Goal: Task Accomplishment & Management: Manage account settings

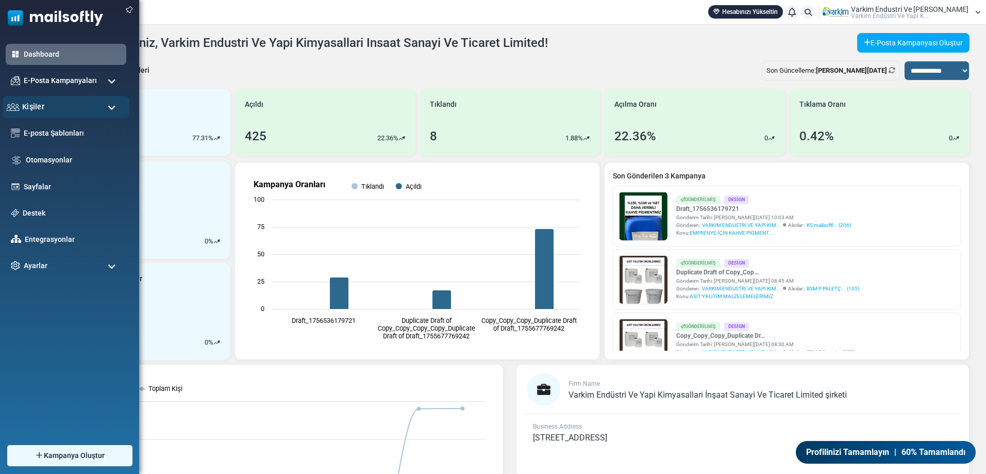
click at [98, 108] on div "Kişiler" at bounding box center [66, 107] width 127 height 22
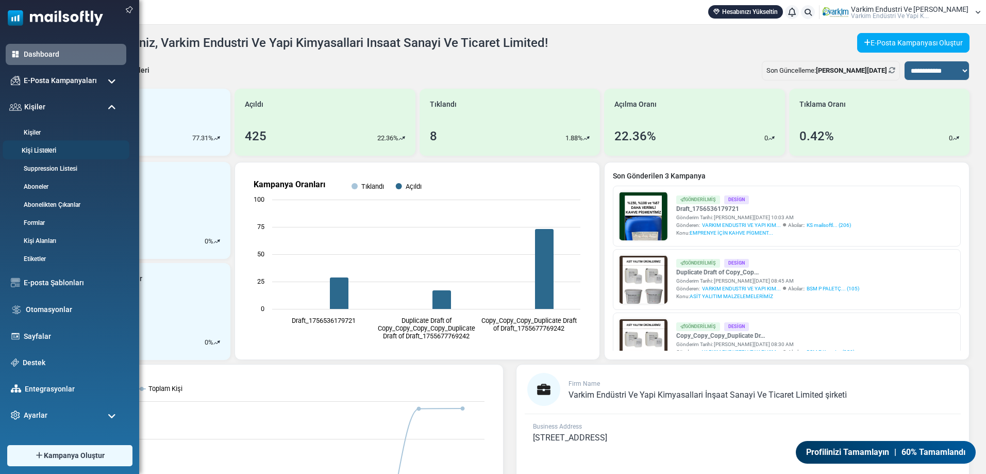
click at [78, 150] on link "Kişi Listeleri" at bounding box center [65, 151] width 124 height 10
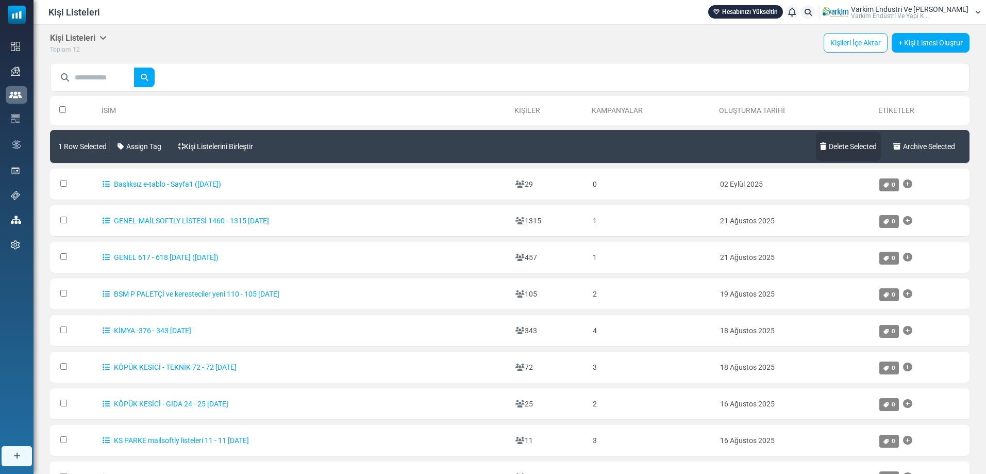
click at [853, 150] on link "Delete Selected" at bounding box center [848, 146] width 65 height 29
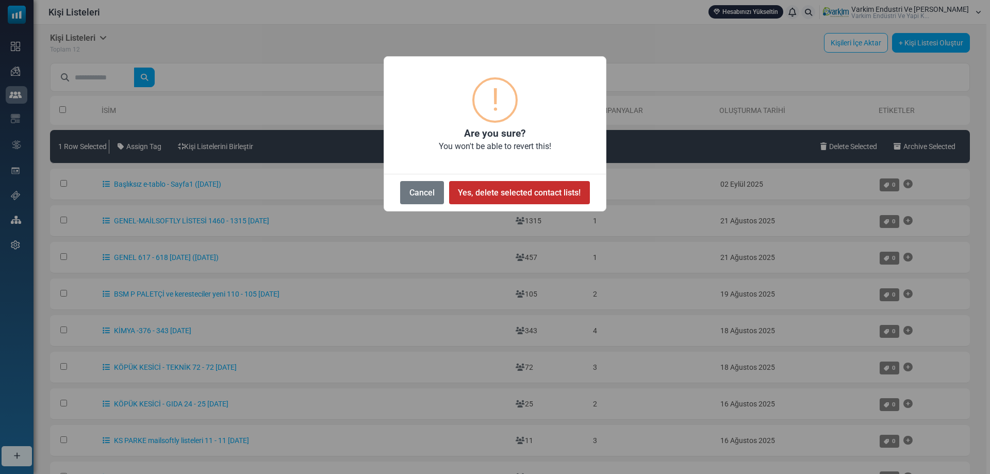
click at [488, 189] on button "Yes, delete selected contact lists!" at bounding box center [519, 192] width 141 height 23
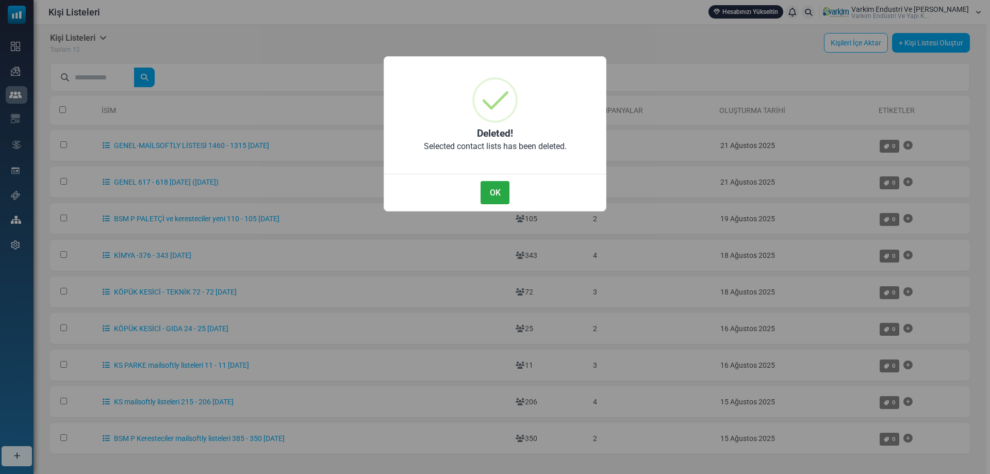
click at [488, 189] on button "OK" at bounding box center [495, 192] width 29 height 23
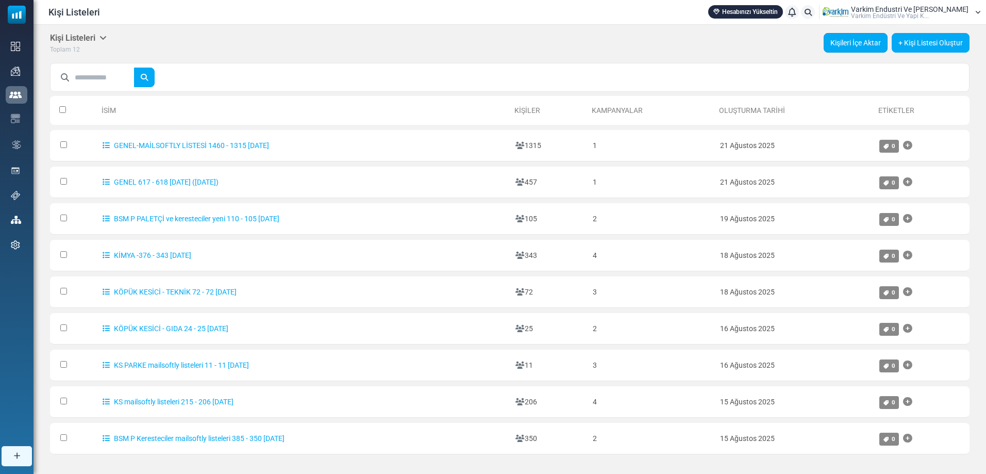
click at [866, 46] on link "Kişileri İçe Aktar" at bounding box center [856, 43] width 64 height 20
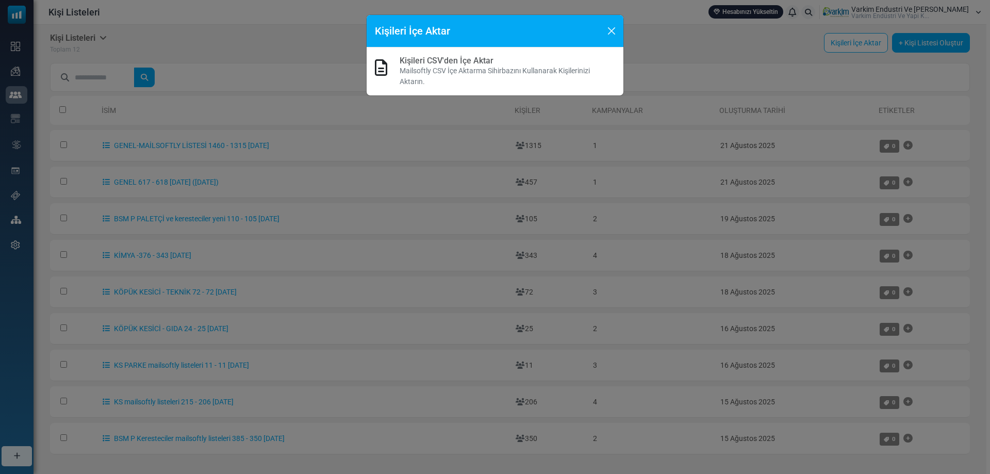
click at [443, 57] on link "Kişileri CSV'den İçe Aktar" at bounding box center [447, 61] width 94 height 10
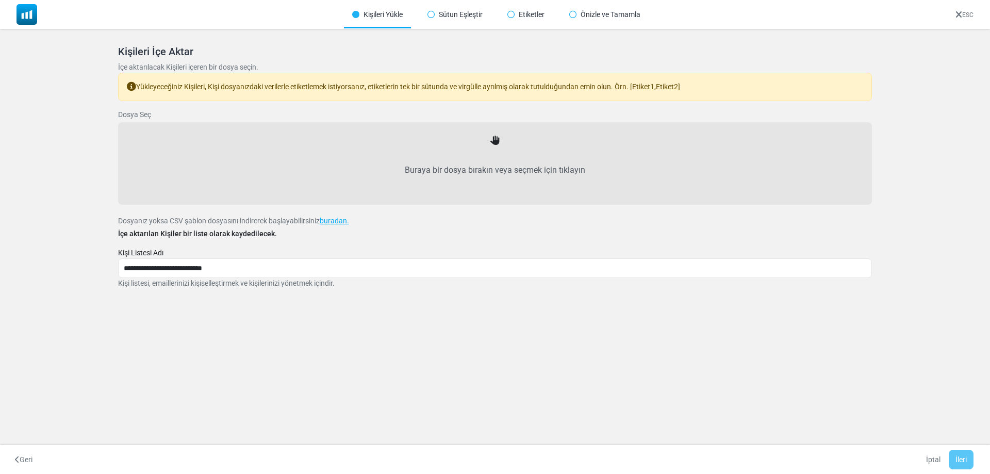
click at [490, 156] on label "Buraya bir dosya bırakın veya seçmek için tıklayın" at bounding box center [494, 169] width 731 height 45
click at [0, 0] on input "Buraya bir dosya bırakın veya seçmek için tıklayın" at bounding box center [0, 0] width 0 height 0
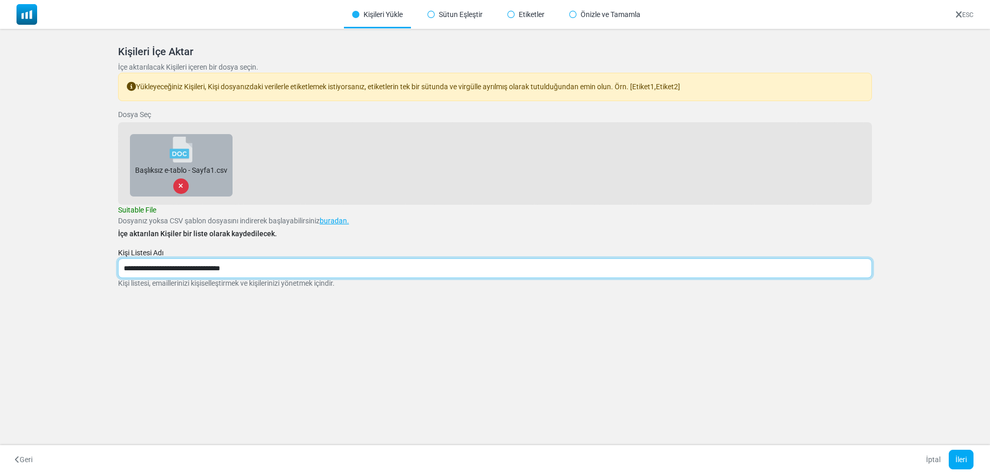
drag, startPoint x: 250, startPoint y: 270, endPoint x: 93, endPoint y: 269, distance: 156.2
click at [93, 269] on div "Kişileri İçe Aktar İçe aktarılacak Kişileri içeren bir dosya seçin. Yükleyeceği…" at bounding box center [495, 179] width 990 height 301
type input "**********"
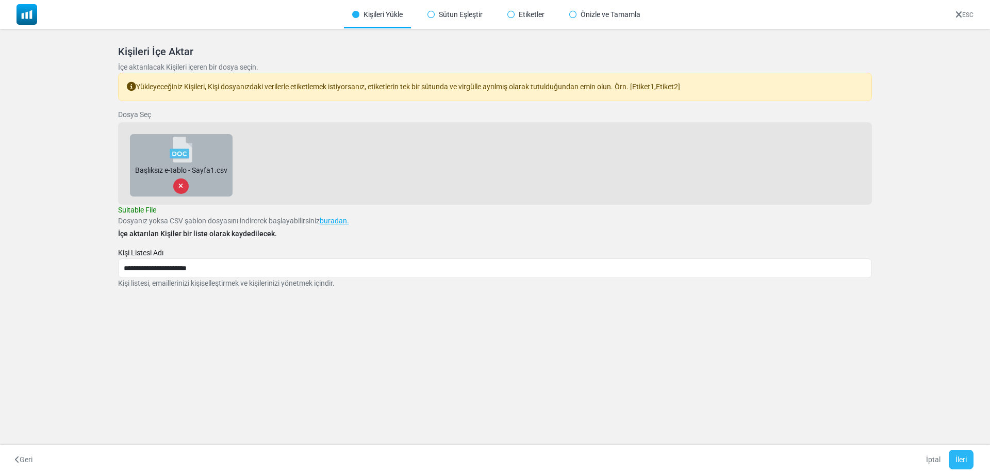
click at [960, 456] on button "İleri" at bounding box center [961, 460] width 25 height 20
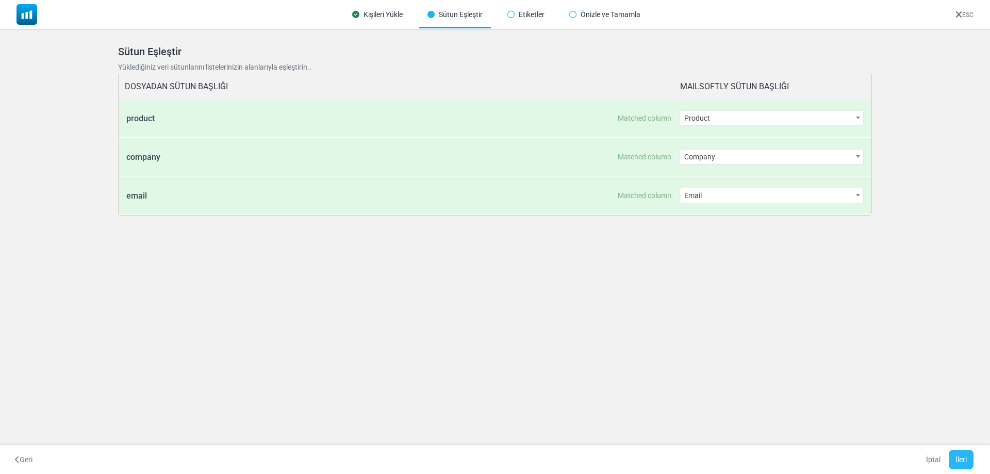
click at [957, 456] on button "İleri" at bounding box center [961, 460] width 25 height 20
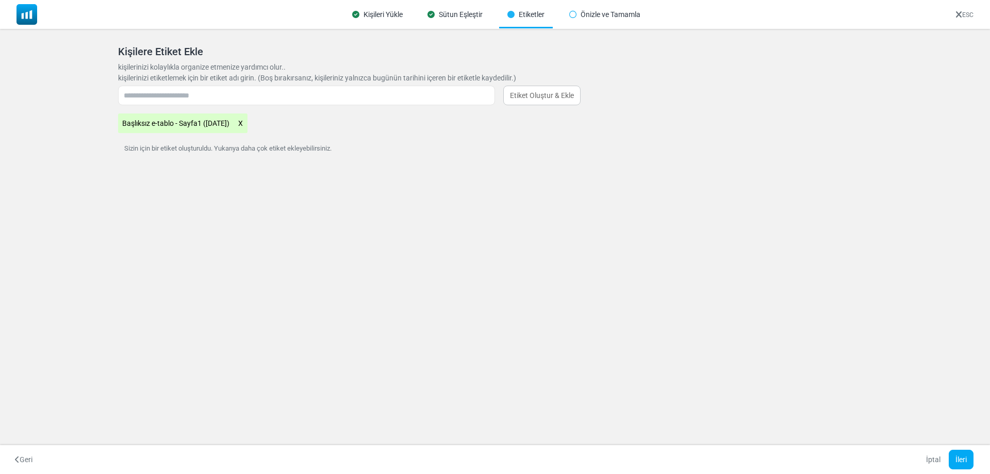
click at [243, 124] on icon at bounding box center [241, 123] width 6 height 13
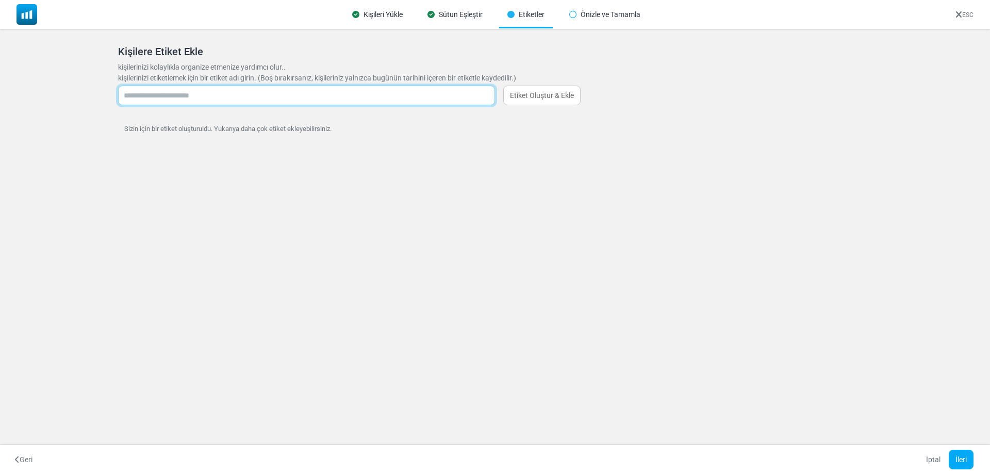
click at [262, 98] on input "text" at bounding box center [306, 96] width 377 height 20
type input "*****"
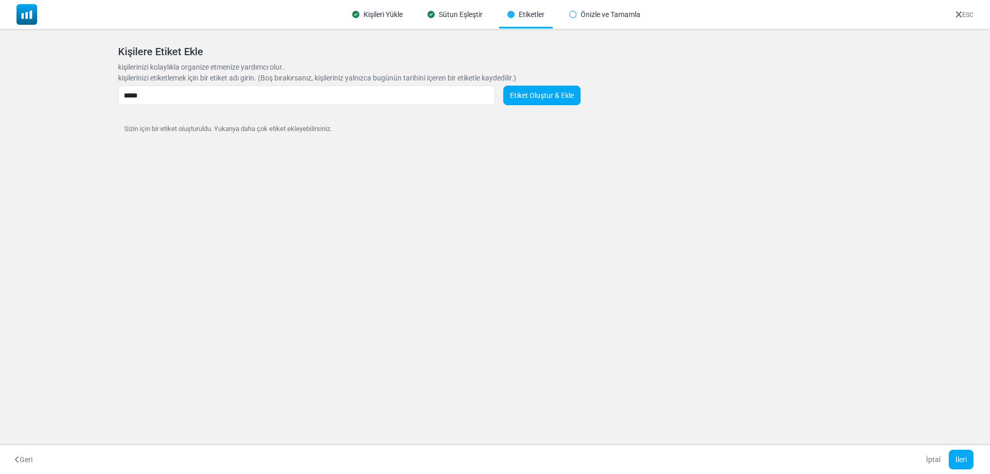
click at [537, 100] on link "Etiket Oluştur & Ekle" at bounding box center [541, 96] width 77 height 20
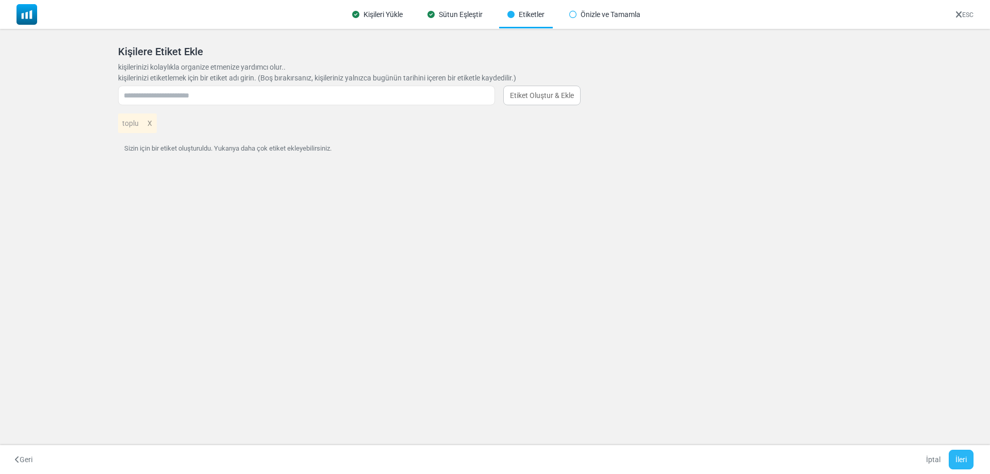
click at [967, 455] on button "İleri" at bounding box center [961, 460] width 25 height 20
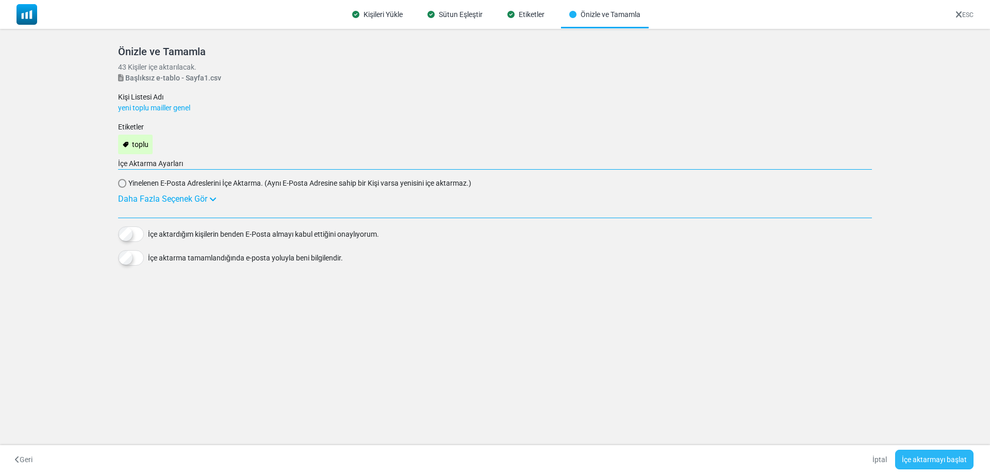
click at [943, 463] on button "İçe aktarmayı başlat" at bounding box center [934, 460] width 78 height 20
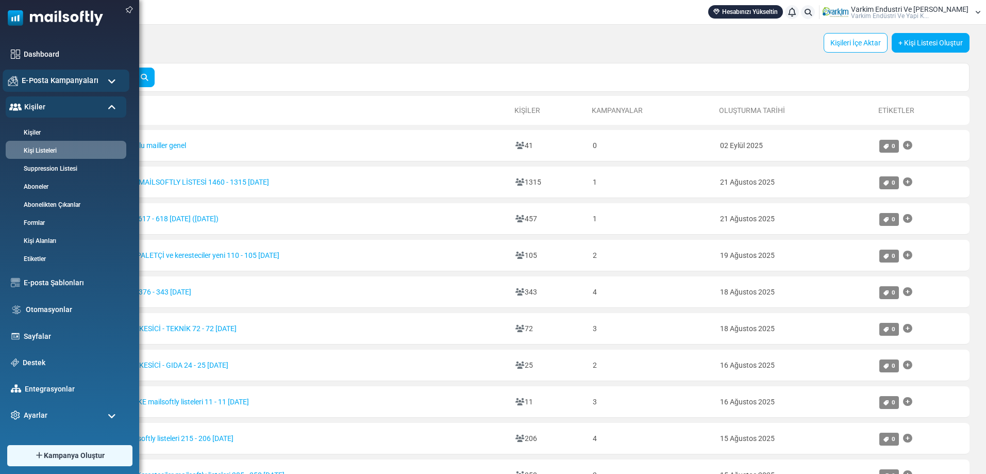
click at [84, 79] on span "E-Posta Kampanyaları" at bounding box center [60, 80] width 77 height 11
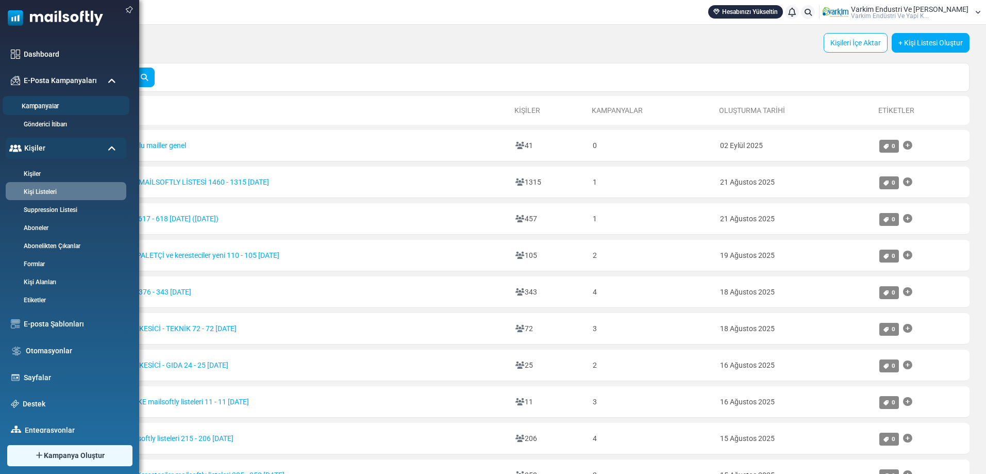
click at [82, 100] on li "Kampanyalar" at bounding box center [66, 105] width 127 height 19
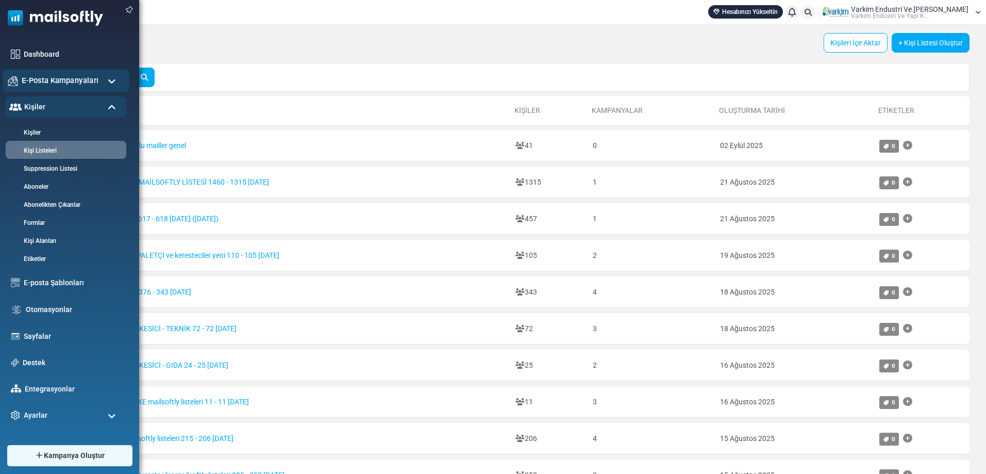
click at [92, 81] on span "E-Posta Kampanyaları" at bounding box center [60, 80] width 77 height 11
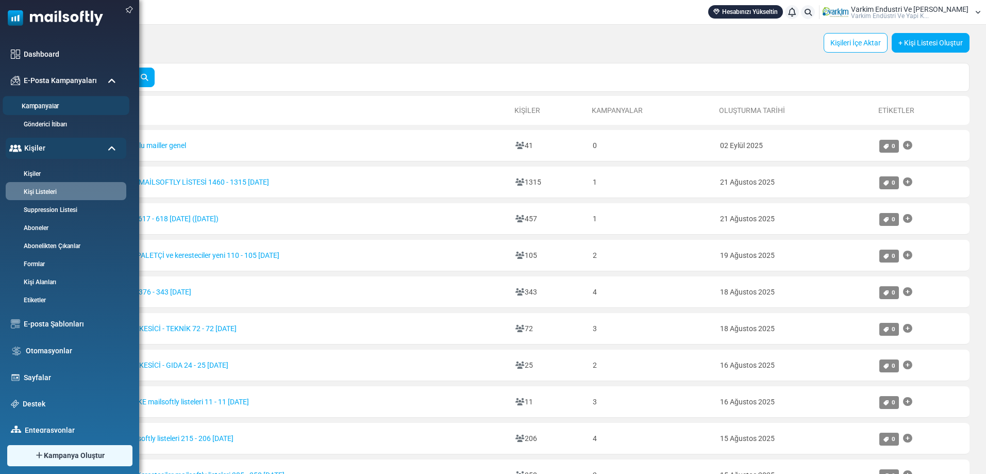
click at [48, 105] on link "Kampanyalar" at bounding box center [65, 107] width 124 height 10
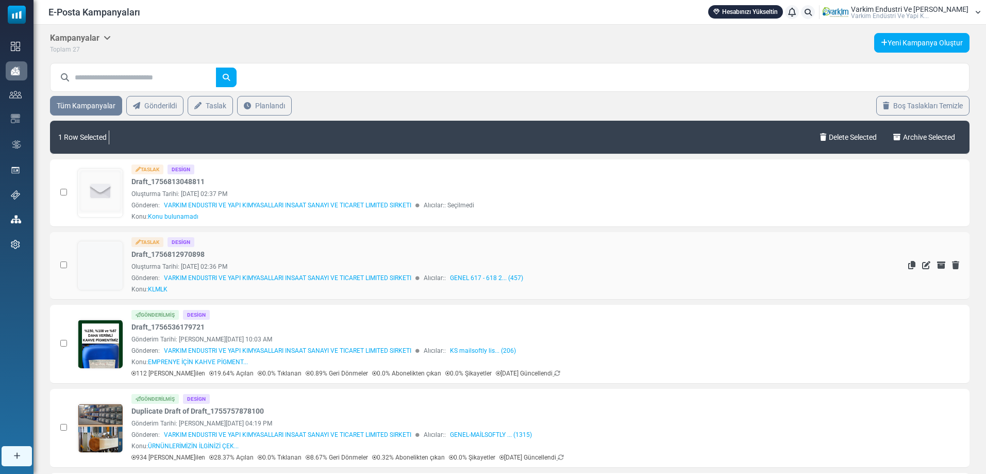
click at [59, 263] on td at bounding box center [61, 266] width 22 height 68
click at [958, 266] on icon "Sil" at bounding box center [955, 265] width 7 height 8
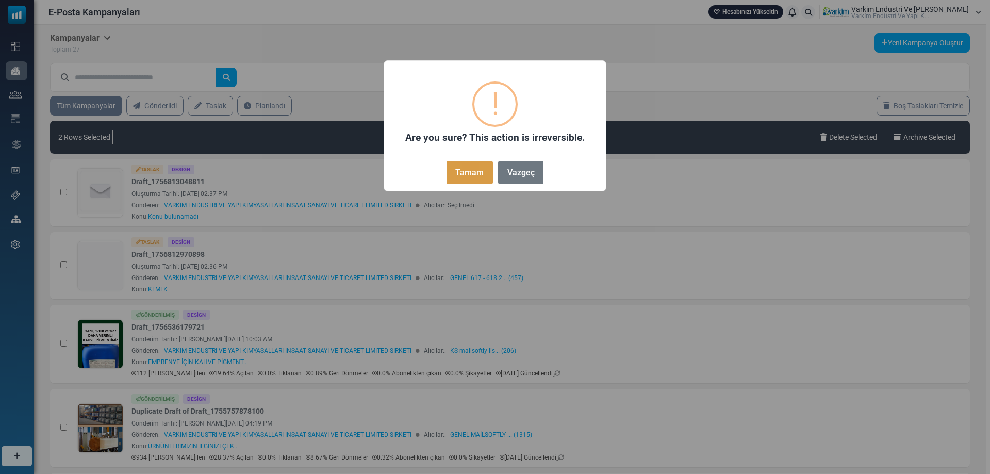
click at [461, 175] on button "Tamam" at bounding box center [469, 172] width 46 height 23
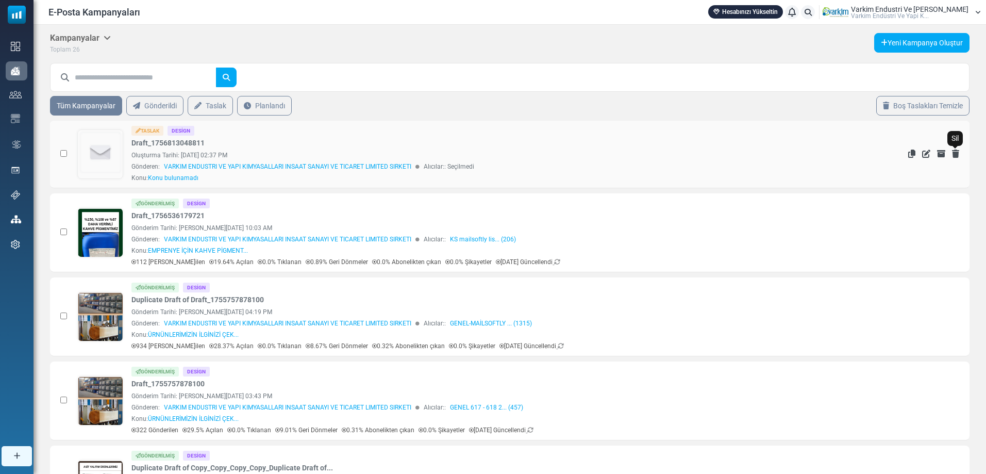
click at [956, 151] on icon "Sil" at bounding box center [955, 154] width 7 height 8
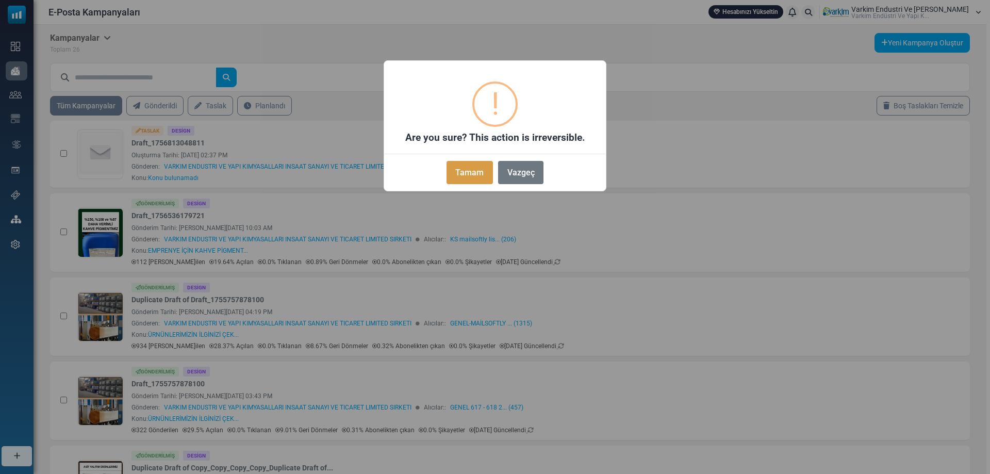
click at [455, 172] on button "Tamam" at bounding box center [469, 172] width 46 height 23
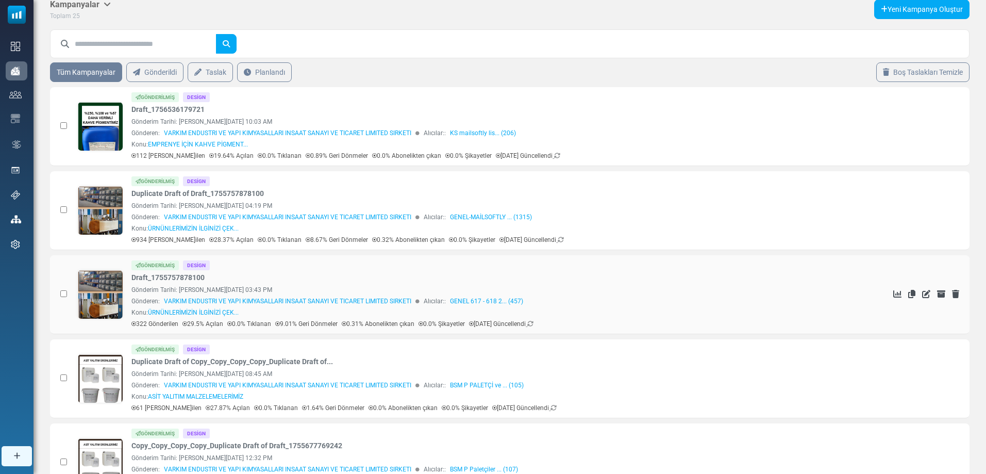
scroll to position [52, 0]
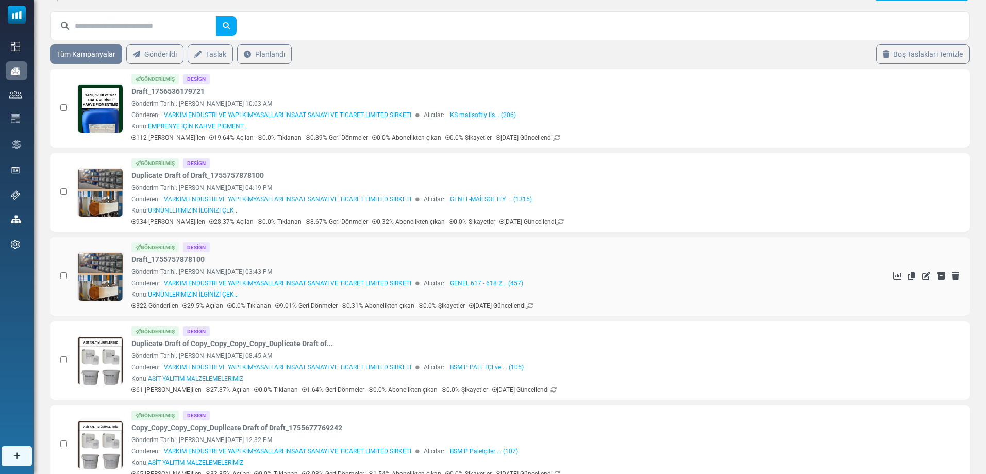
click at [110, 268] on link at bounding box center [100, 305] width 45 height 106
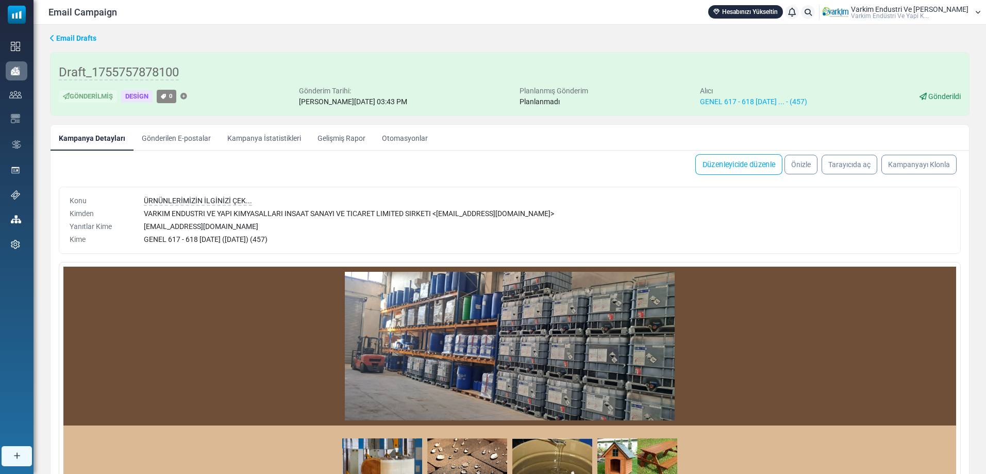
click at [729, 165] on link "Düzenleyicide düzenle" at bounding box center [738, 164] width 87 height 21
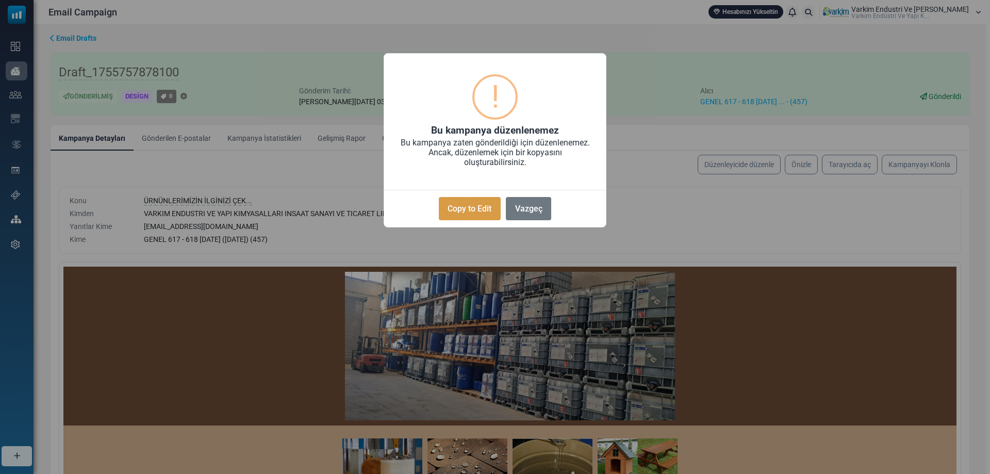
click at [465, 210] on button "Copy to Edit" at bounding box center [470, 208] width 62 height 23
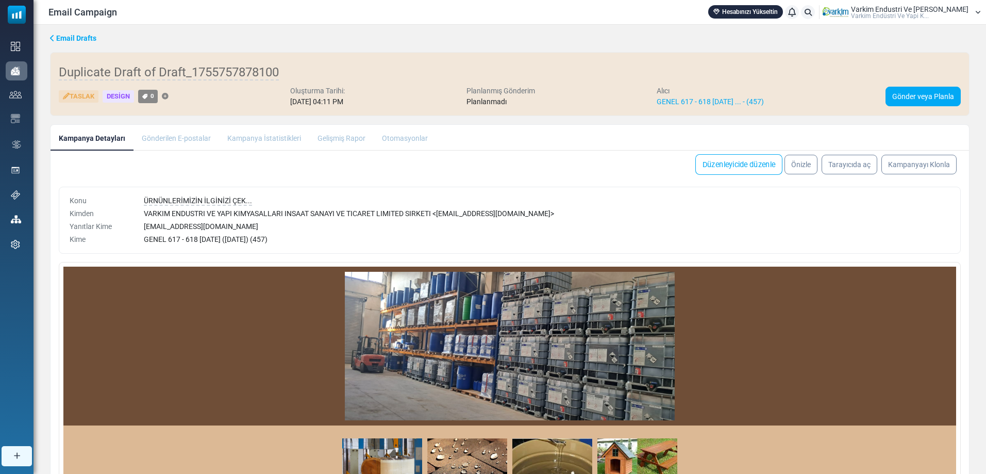
click at [734, 169] on link "Düzenleyicide düzenle" at bounding box center [738, 164] width 87 height 21
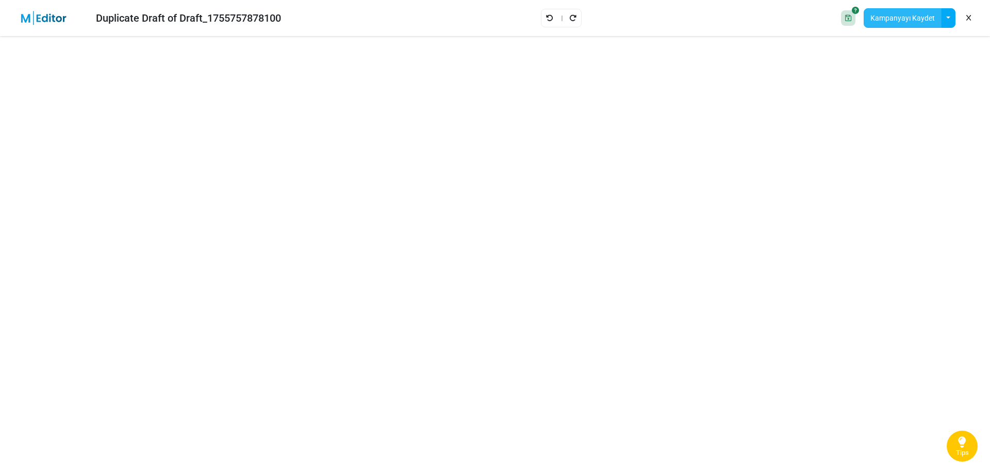
click at [903, 13] on button "Kampanyayı Kaydet" at bounding box center [903, 18] width 78 height 20
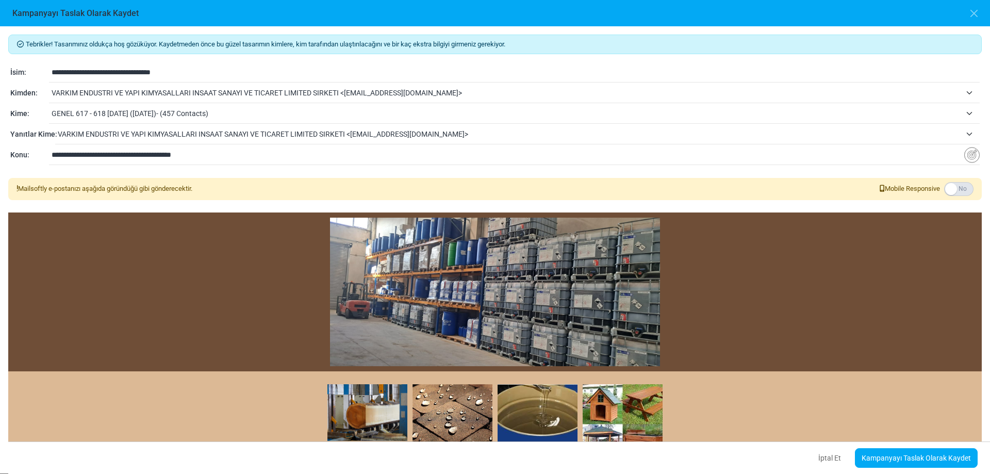
click at [490, 87] on span "VARKIM ENDUSTRI VE YAPI KIMYASALLARI INSAAT SANAYI VE TICARET LIMITED SIRKETI <…" at bounding box center [506, 93] width 909 height 12
click at [473, 96] on span "VARKIM ENDUSTRI VE YAPI KIMYASALLARI INSAAT SANAYI VE TICARET LIMITED SIRKETI <…" at bounding box center [506, 93] width 909 height 12
click at [451, 111] on span "GENEL 617 - 618 21.08.2025 (8/21/2025)- (457 Contacts)" at bounding box center [506, 113] width 909 height 12
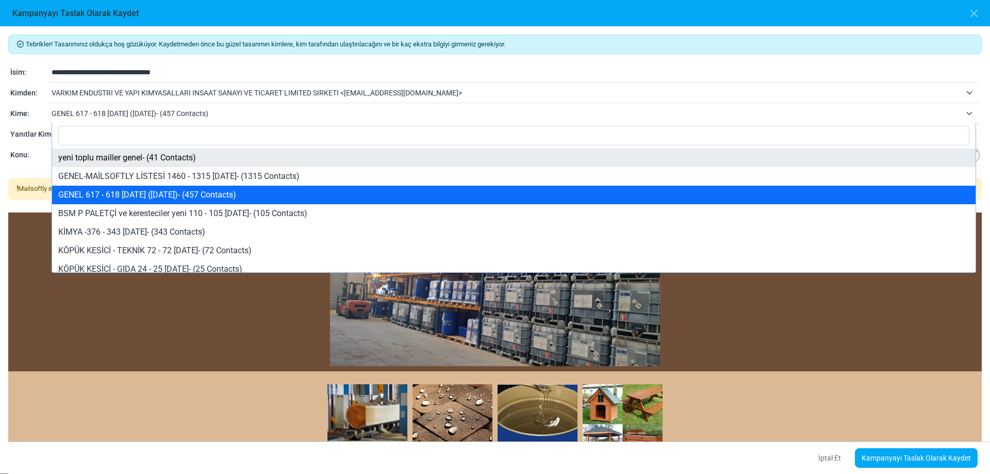
select select "*****"
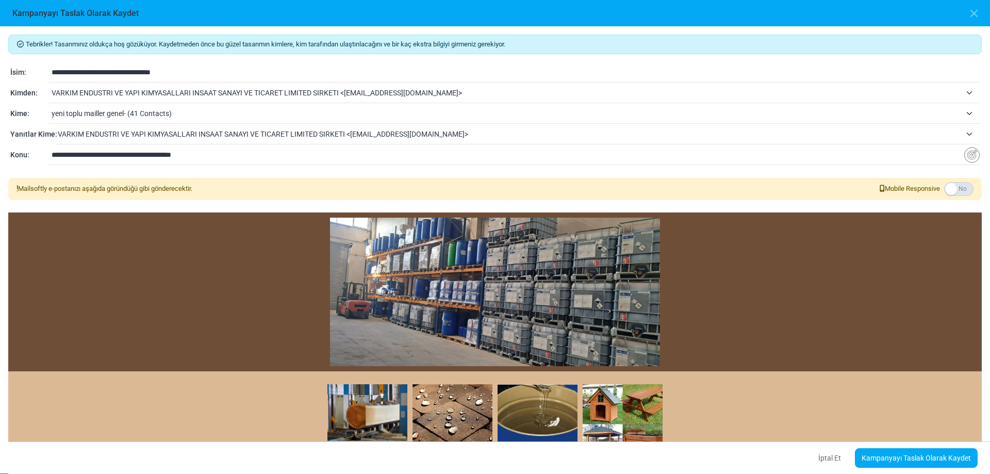
click at [163, 133] on span "VARKIM ENDUSTRI VE YAPI KIMYASALLARI INSAAT SANAYI VE TICARET LIMITED SIRKETI <…" at bounding box center [509, 134] width 903 height 12
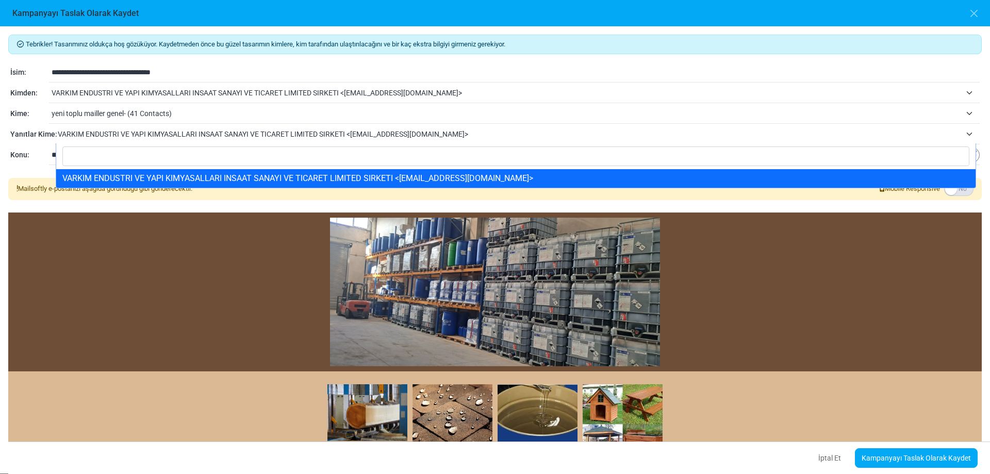
click at [163, 133] on span "VARKIM ENDUSTRI VE YAPI KIMYASALLARI INSAAT SANAYI VE TICARET LIMITED SIRKETI <…" at bounding box center [509, 134] width 903 height 12
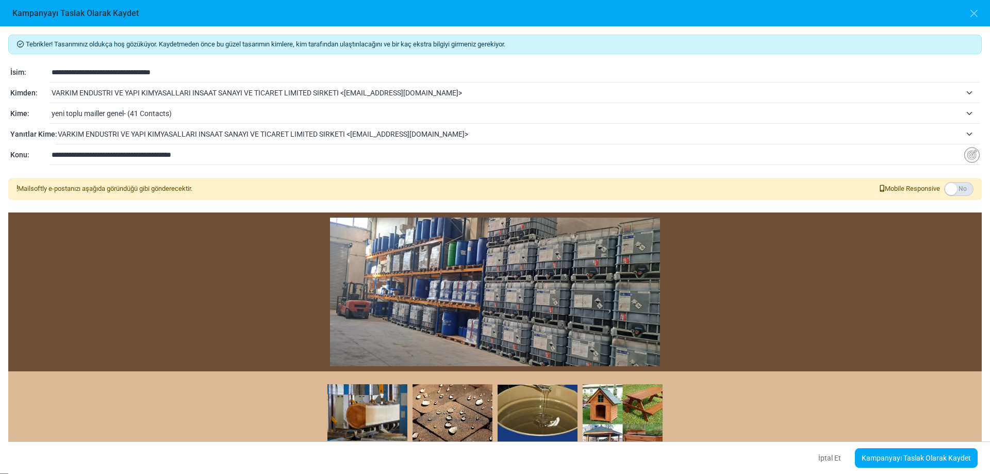
click at [244, 155] on input "**********" at bounding box center [508, 155] width 913 height 20
click at [922, 459] on link "Kampanyayı Taslak Olarak Kaydet" at bounding box center [916, 458] width 123 height 20
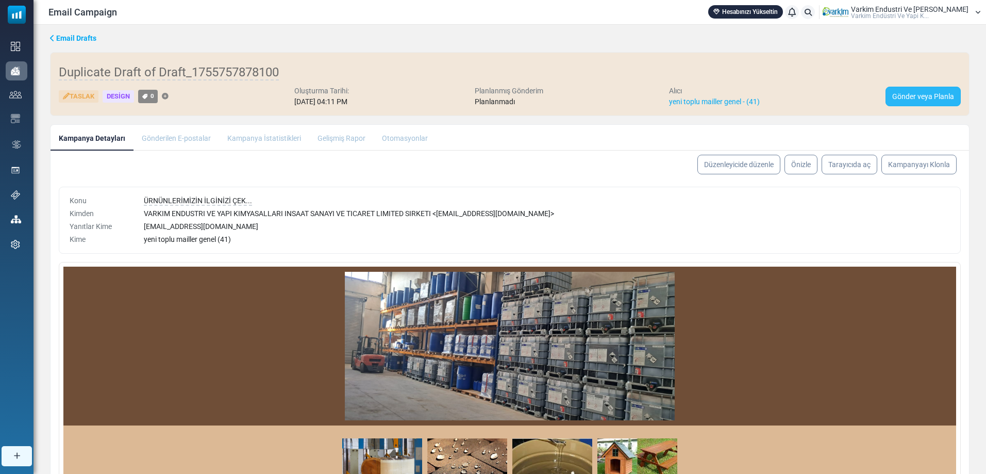
click at [922, 94] on link "Gönder veya Planla" at bounding box center [923, 97] width 75 height 20
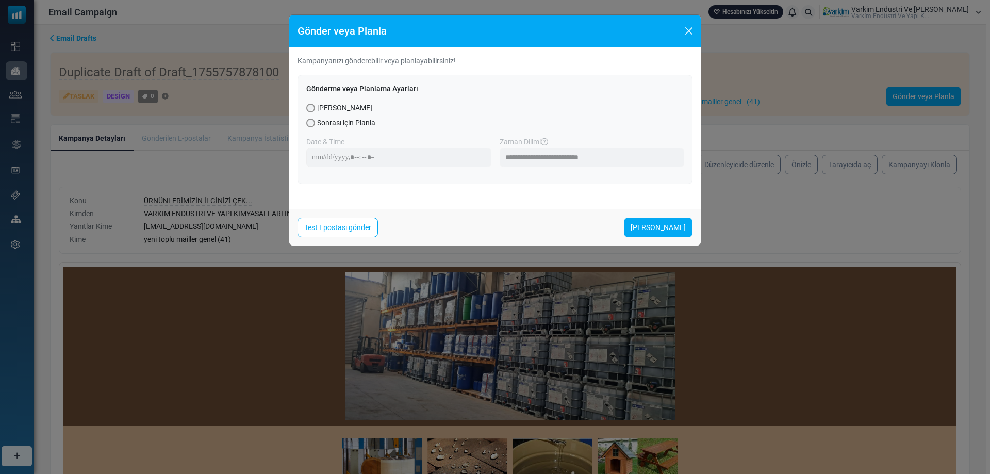
click at [338, 122] on span "Sonrası için Planla" at bounding box center [346, 123] width 58 height 11
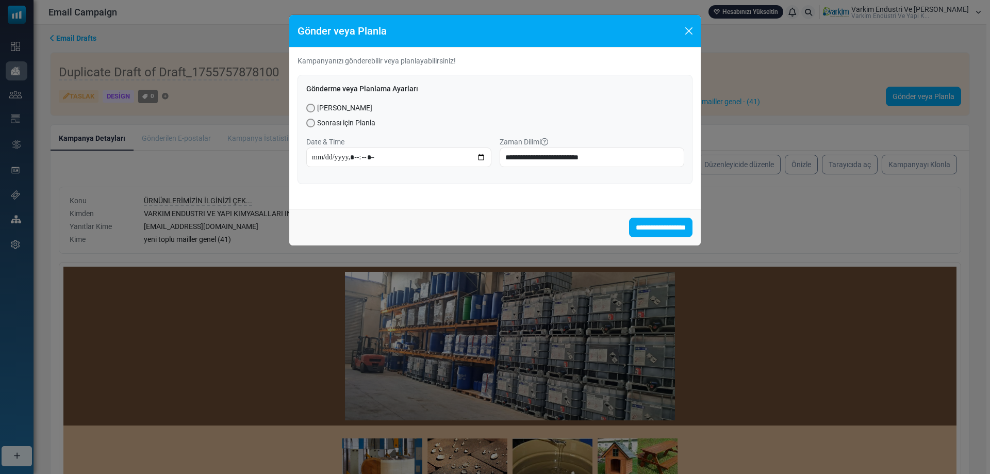
click at [330, 106] on span "Şimdi Gönder" at bounding box center [344, 108] width 55 height 11
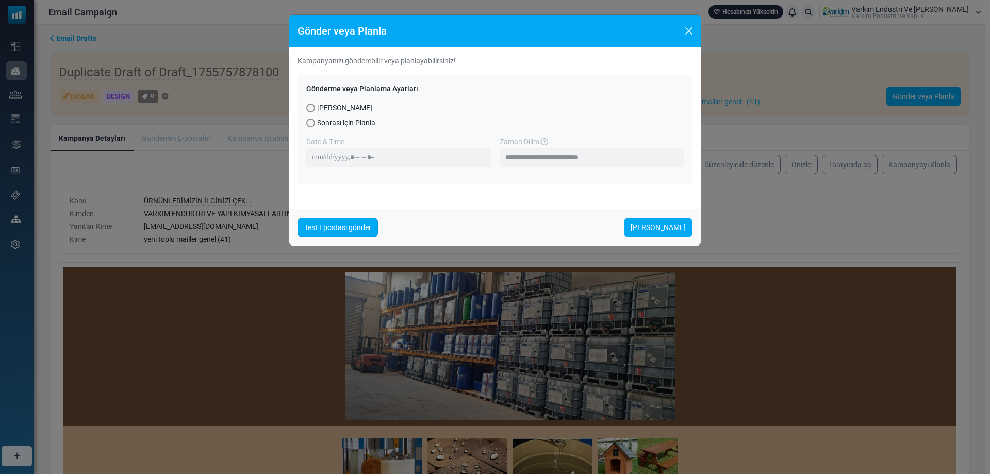
click at [349, 225] on link "Test Epostası gönder" at bounding box center [337, 228] width 80 height 20
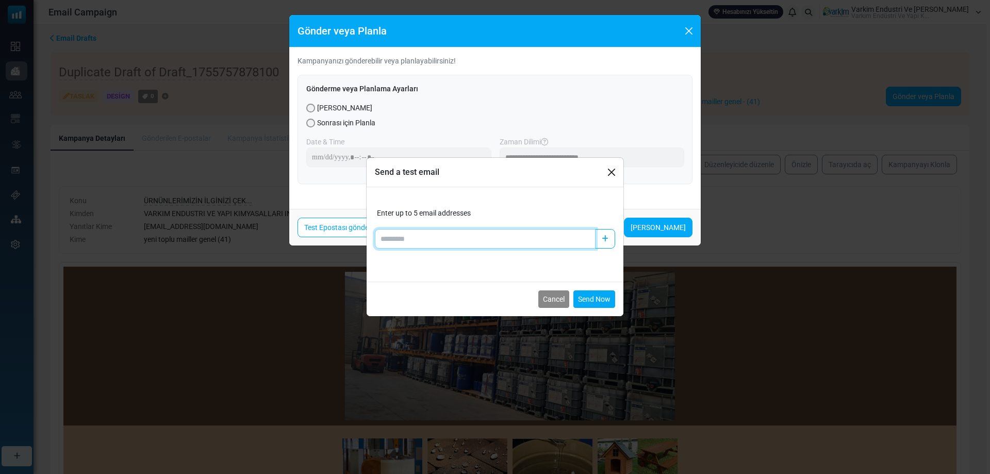
click at [426, 231] on input "Add email" at bounding box center [485, 239] width 221 height 20
click at [607, 170] on button "Close" at bounding box center [611, 171] width 15 height 15
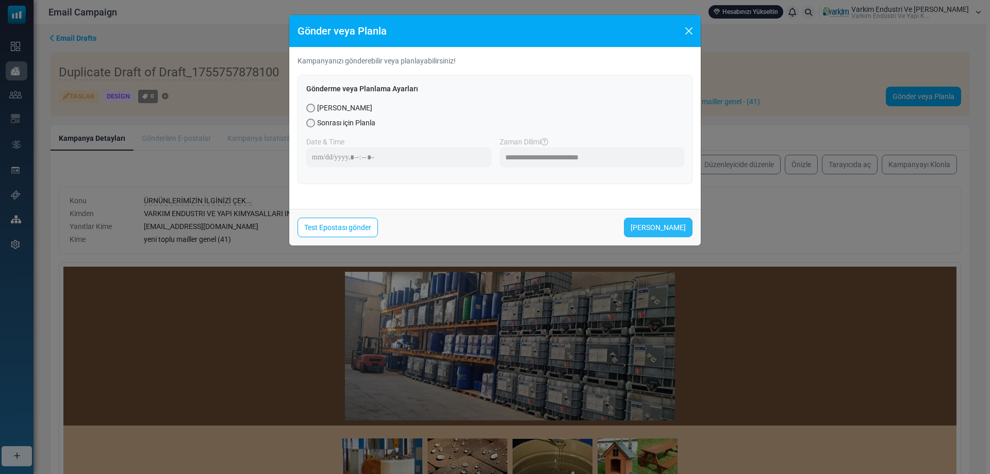
click at [658, 229] on link "Şimdi Gönder" at bounding box center [658, 228] width 69 height 20
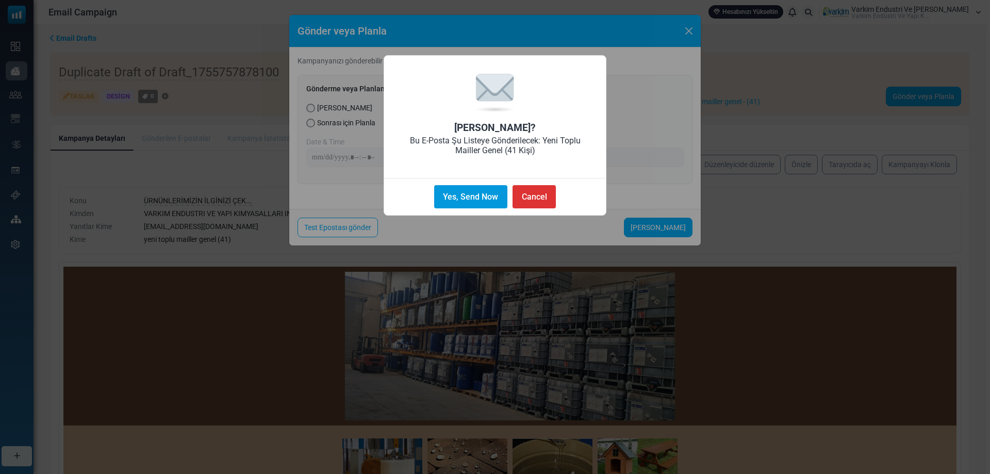
click at [481, 189] on button "Yes, Send Now" at bounding box center [470, 196] width 73 height 23
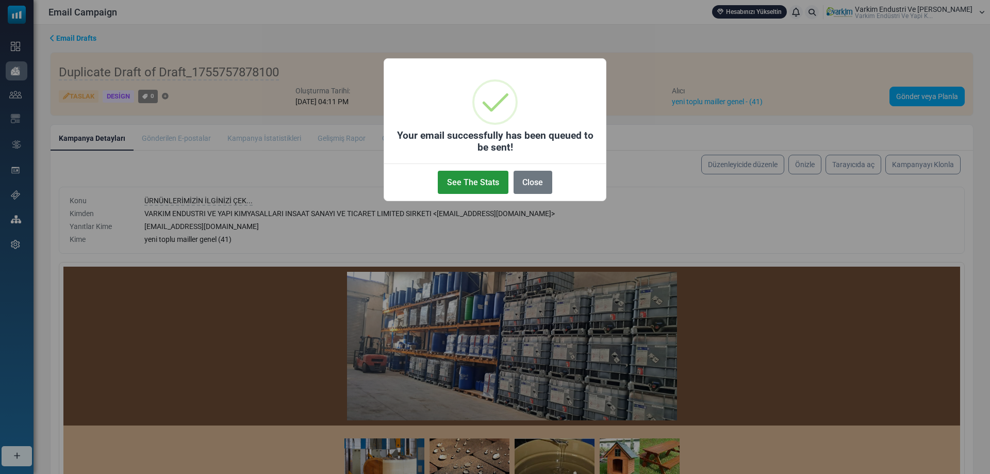
click at [481, 187] on button "See The Stats" at bounding box center [473, 182] width 70 height 23
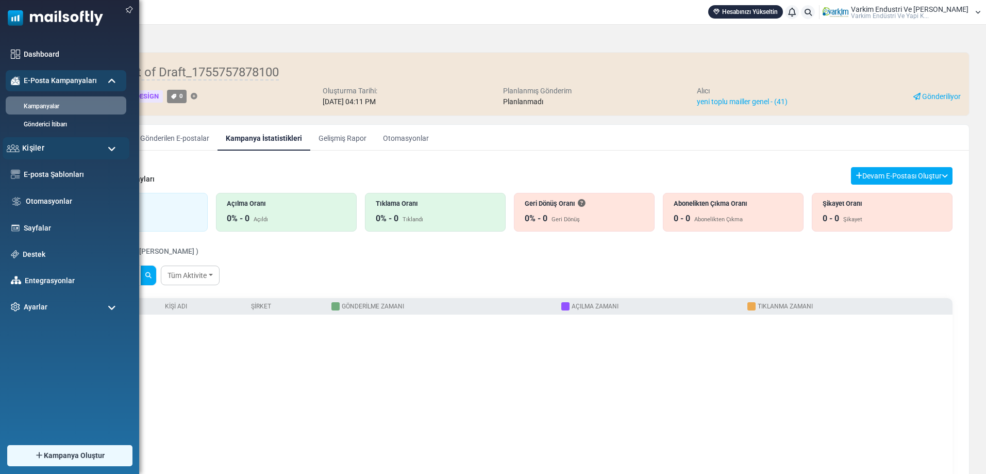
click at [35, 152] on span "Kişiler" at bounding box center [33, 147] width 22 height 11
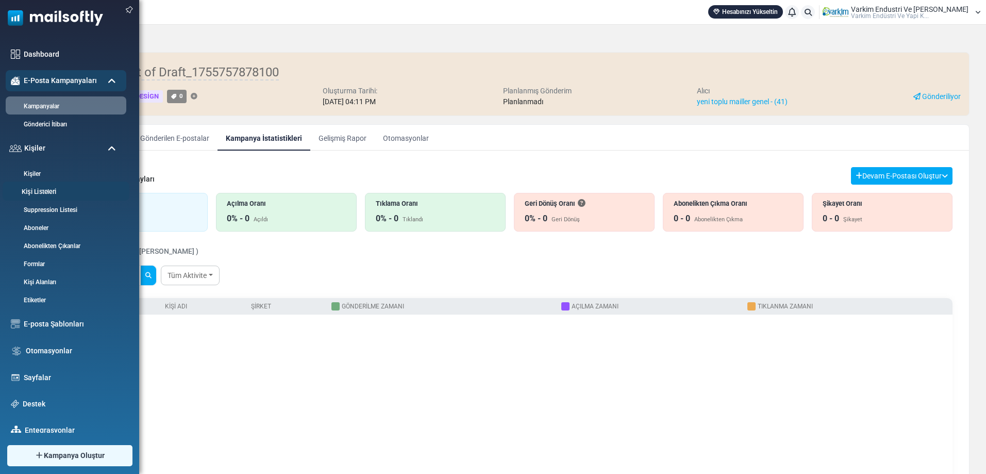
click at [65, 192] on link "Kişi Listeleri" at bounding box center [65, 192] width 124 height 10
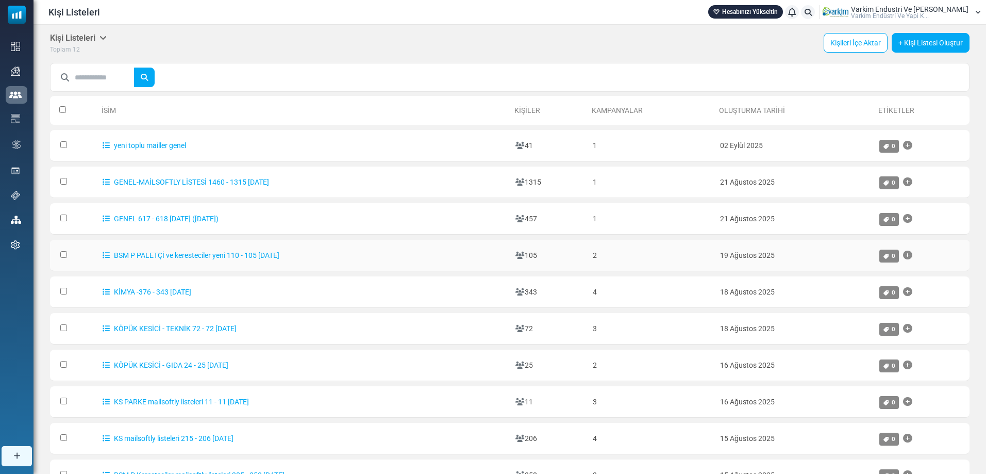
click at [698, 263] on td "2" at bounding box center [651, 255] width 127 height 31
click at [178, 256] on link "BSM P PALETÇİ ve keresteciler yeni 110 - 105 [DATE]" at bounding box center [191, 255] width 177 height 8
click at [178, 256] on div at bounding box center [493, 237] width 986 height 474
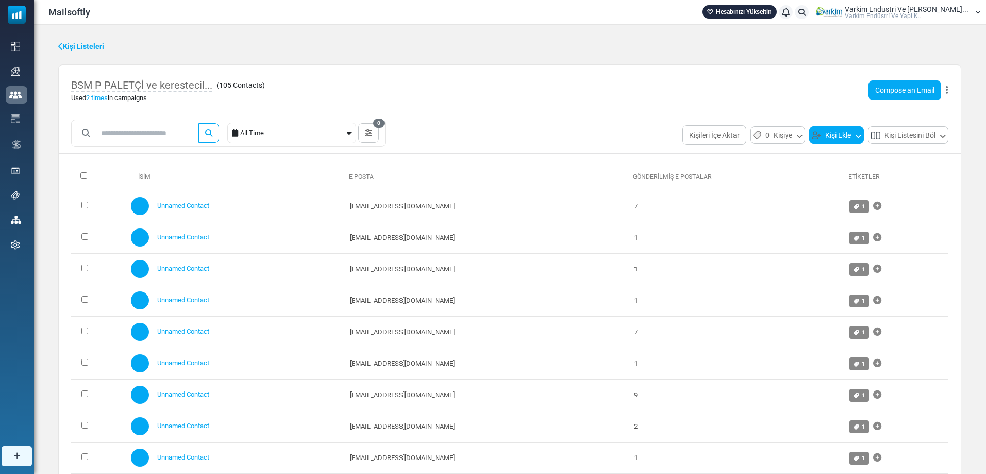
click at [833, 136] on button "Kişi Ekle" at bounding box center [836, 135] width 55 height 18
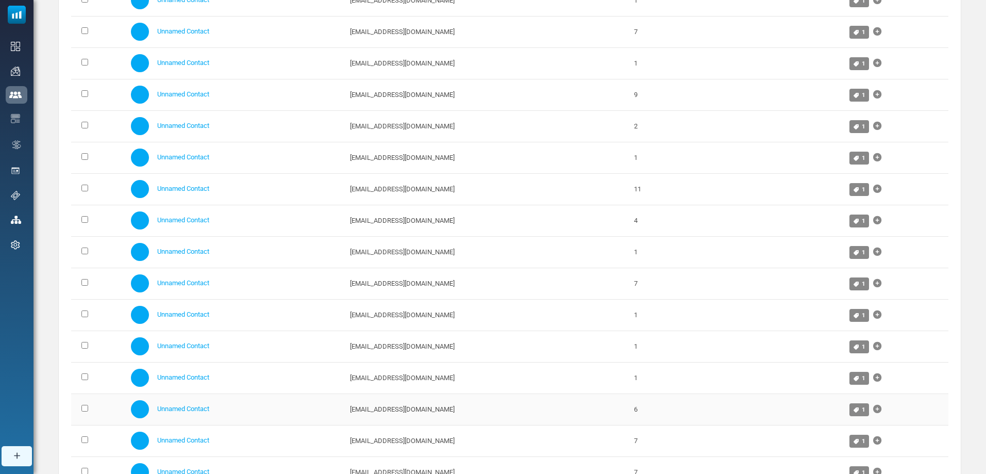
scroll to position [412, 0]
